Goal: Transaction & Acquisition: Download file/media

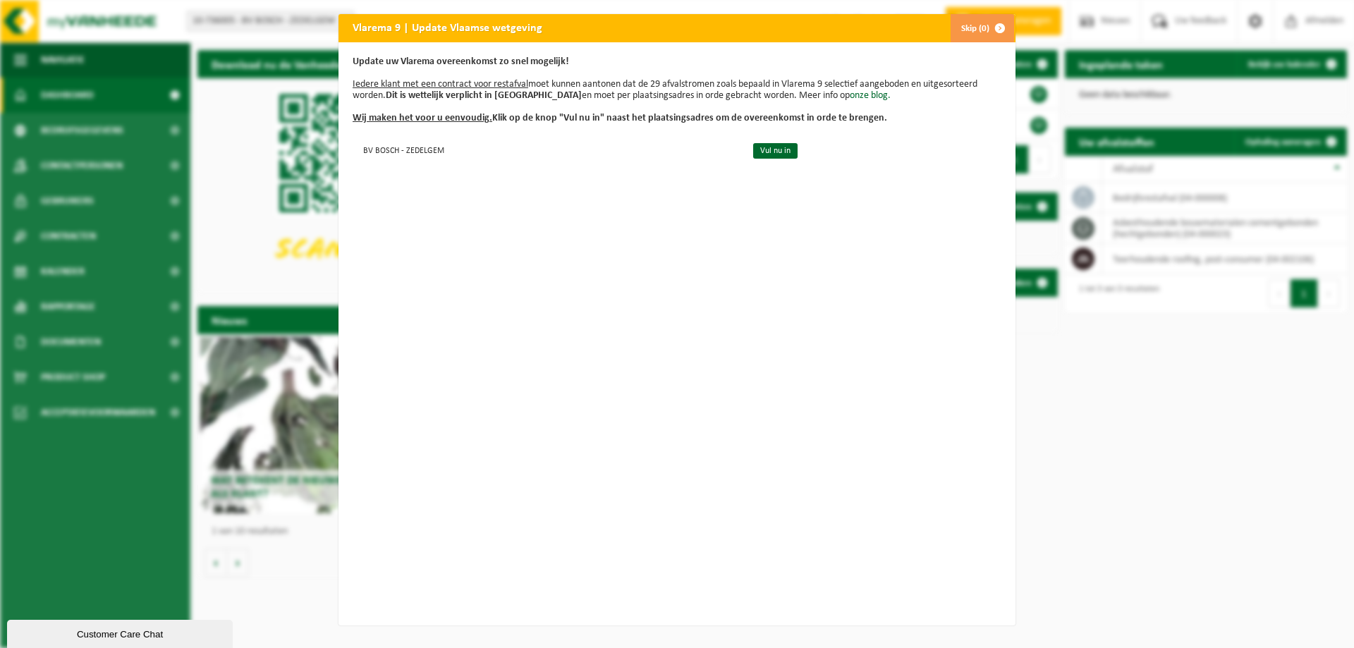
click at [991, 25] on span "button" at bounding box center [1000, 28] width 28 height 28
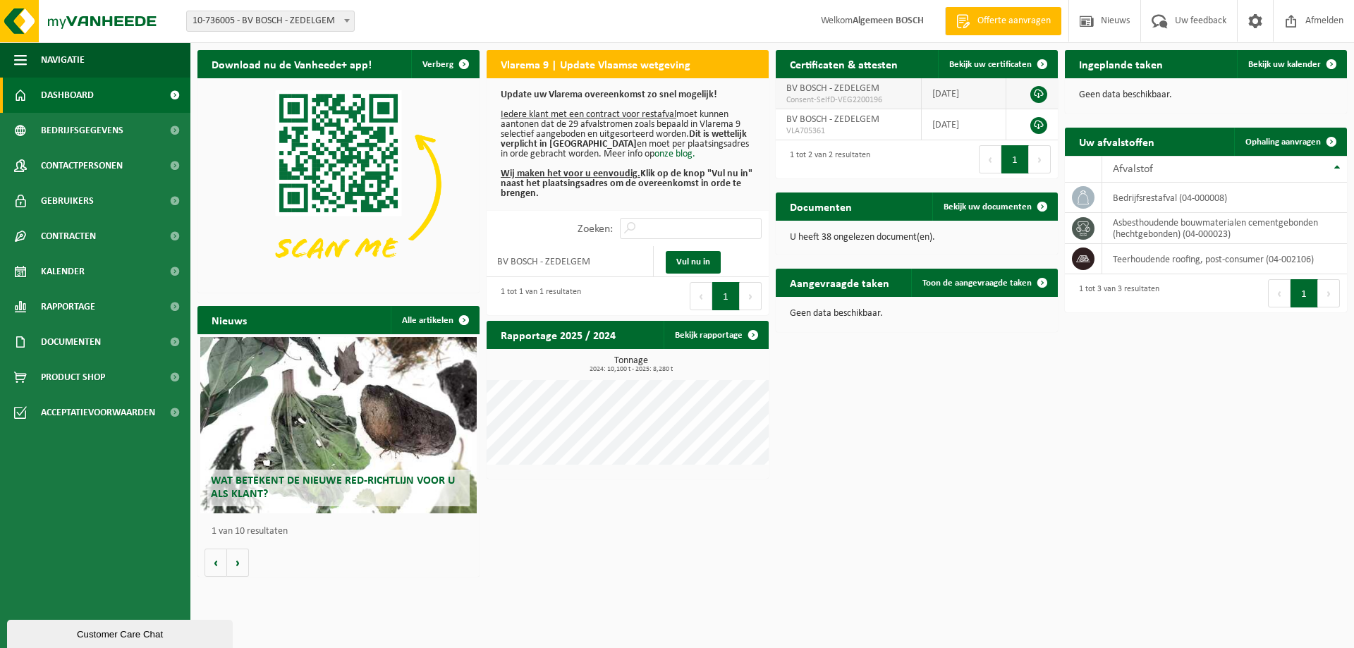
click at [1038, 94] on link at bounding box center [1039, 94] width 17 height 17
click at [1041, 123] on link at bounding box center [1039, 125] width 17 height 17
click at [799, 130] on span "VLA705361" at bounding box center [849, 131] width 124 height 11
click at [1016, 206] on span "Bekijk uw documenten" at bounding box center [988, 206] width 88 height 9
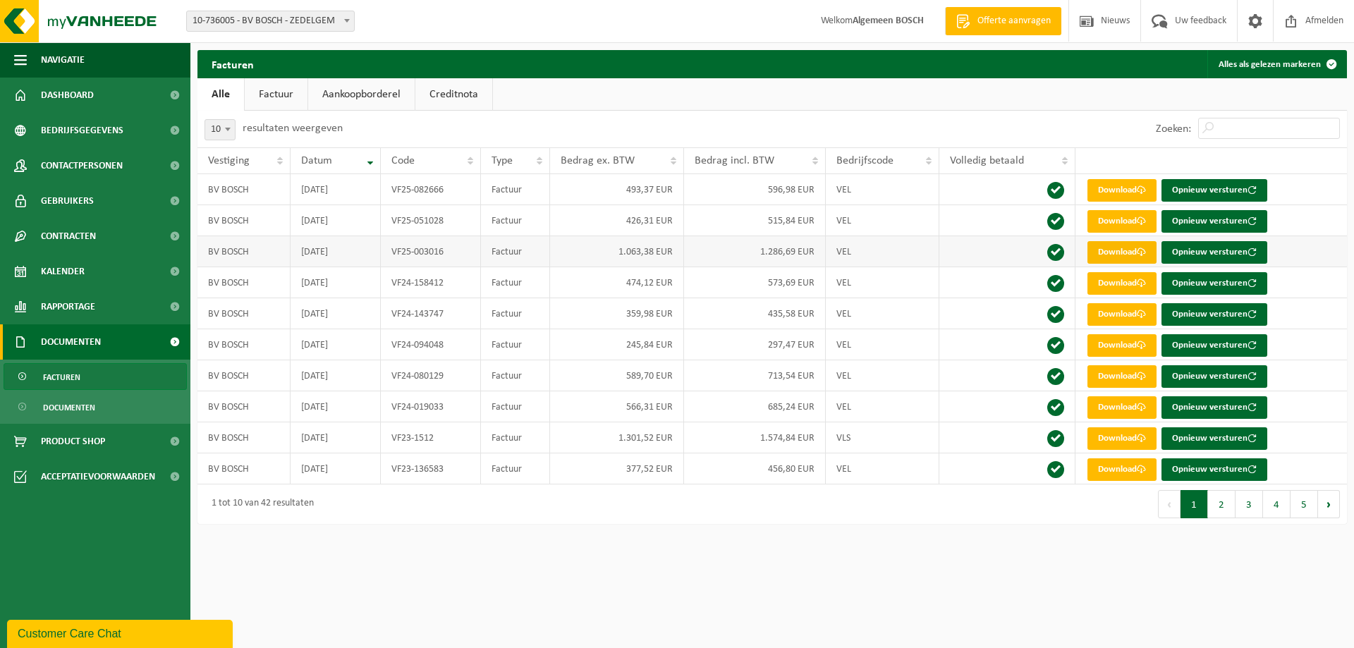
click at [1134, 255] on link "Download" at bounding box center [1122, 252] width 69 height 23
